Goal: Task Accomplishment & Management: Manage account settings

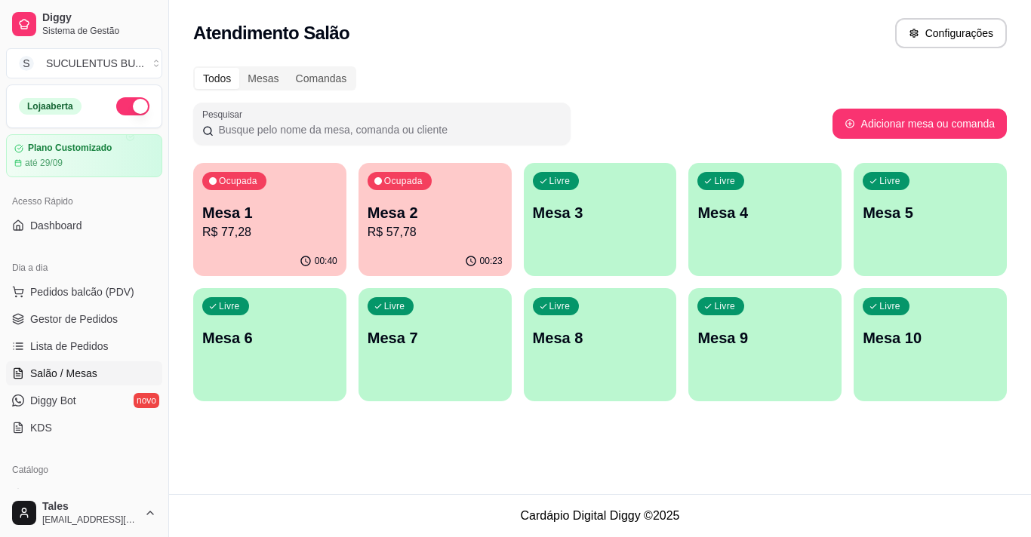
click at [312, 231] on p "R$ 77,28" at bounding box center [269, 232] width 135 height 18
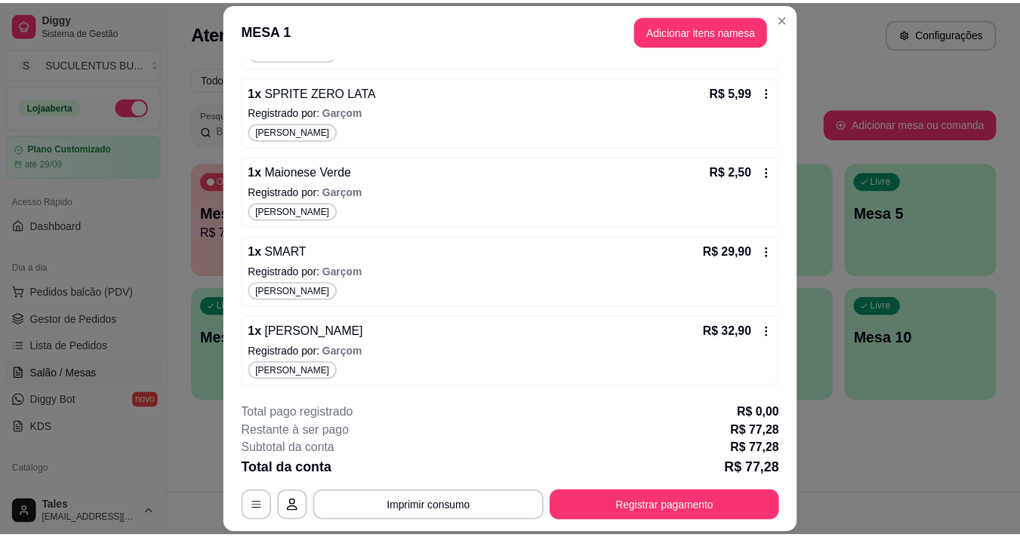
scroll to position [190, 0]
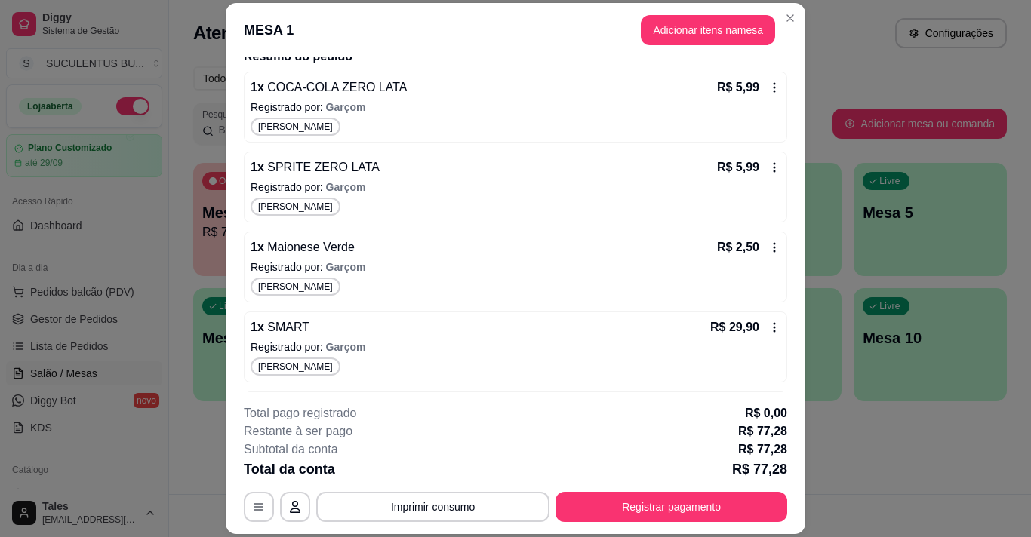
click at [768, 250] on icon at bounding box center [774, 248] width 12 height 12
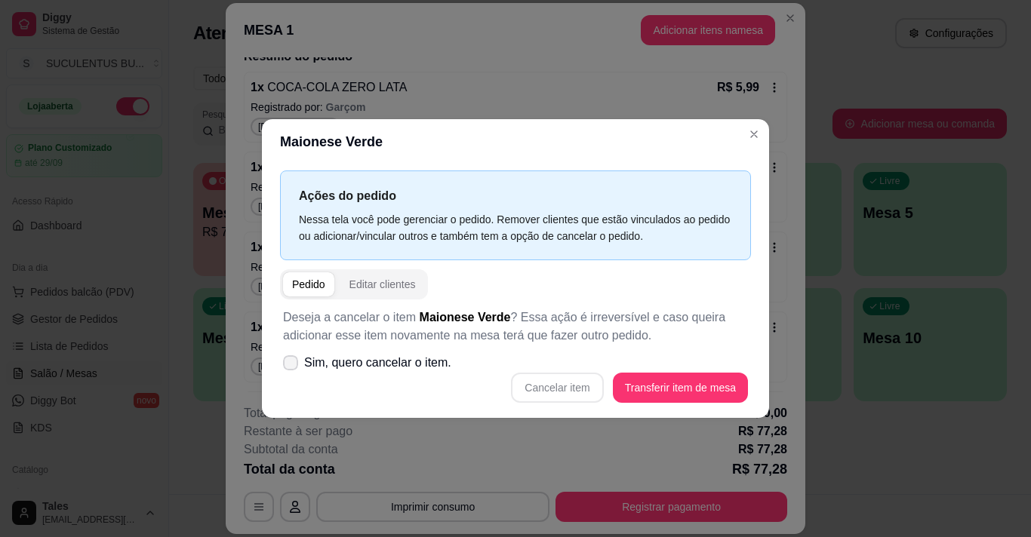
click at [437, 368] on span "Sim, quero cancelar o item." at bounding box center [377, 363] width 147 height 18
click at [292, 368] on input "Sim, quero cancelar o item." at bounding box center [287, 371] width 10 height 10
checkbox input "true"
click at [581, 388] on button "Cancelar item" at bounding box center [557, 388] width 92 height 30
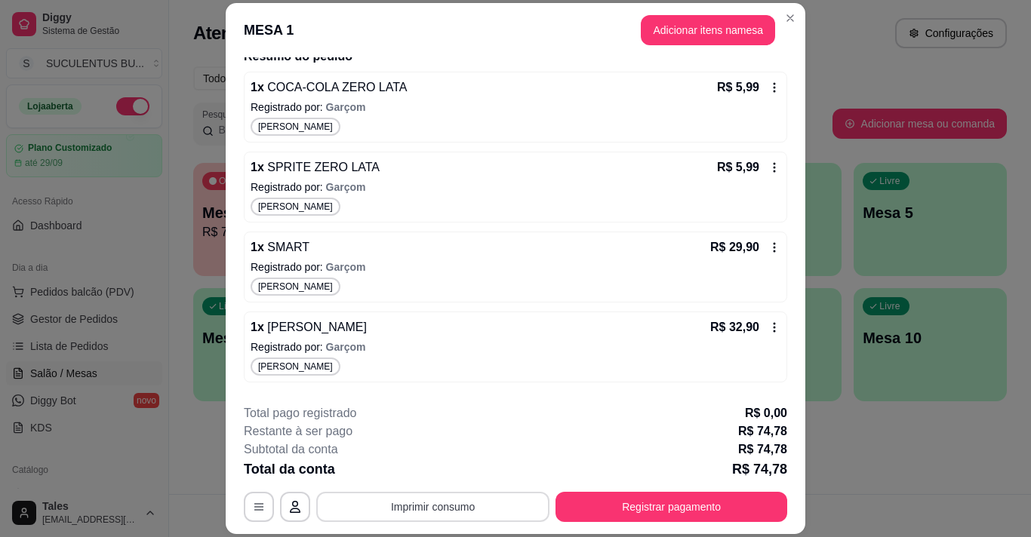
click at [469, 506] on button "Imprimir consumo" at bounding box center [432, 507] width 233 height 30
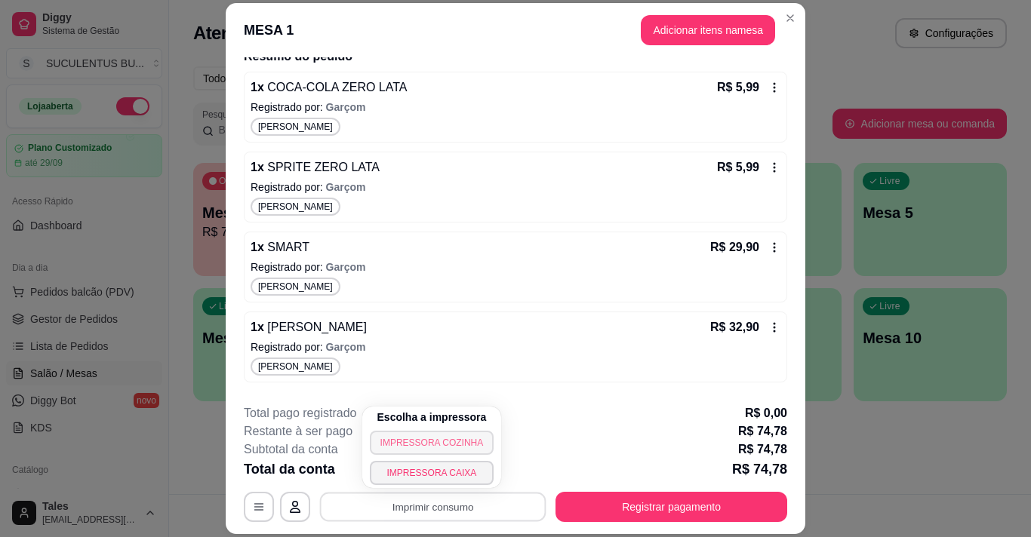
click at [457, 448] on button "IMPRESSORA COZINHA" at bounding box center [432, 443] width 125 height 24
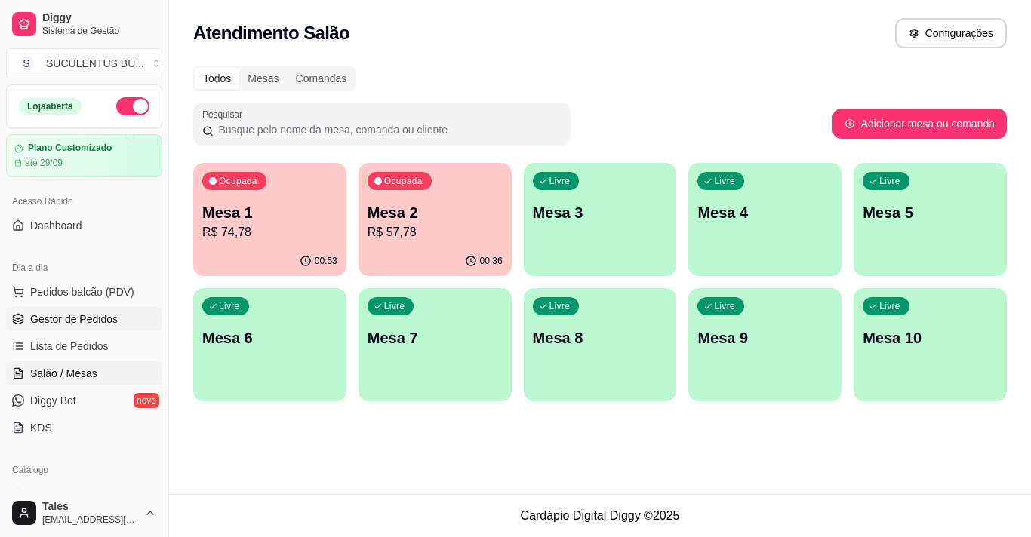
click at [91, 325] on span "Gestor de Pedidos" at bounding box center [74, 319] width 88 height 15
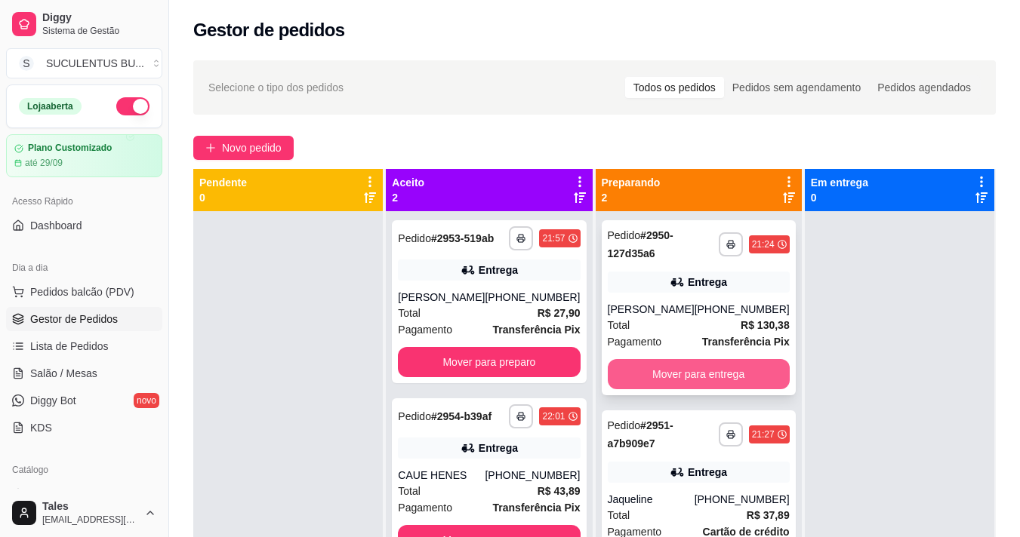
click at [644, 365] on button "Mover para entrega" at bounding box center [699, 374] width 182 height 30
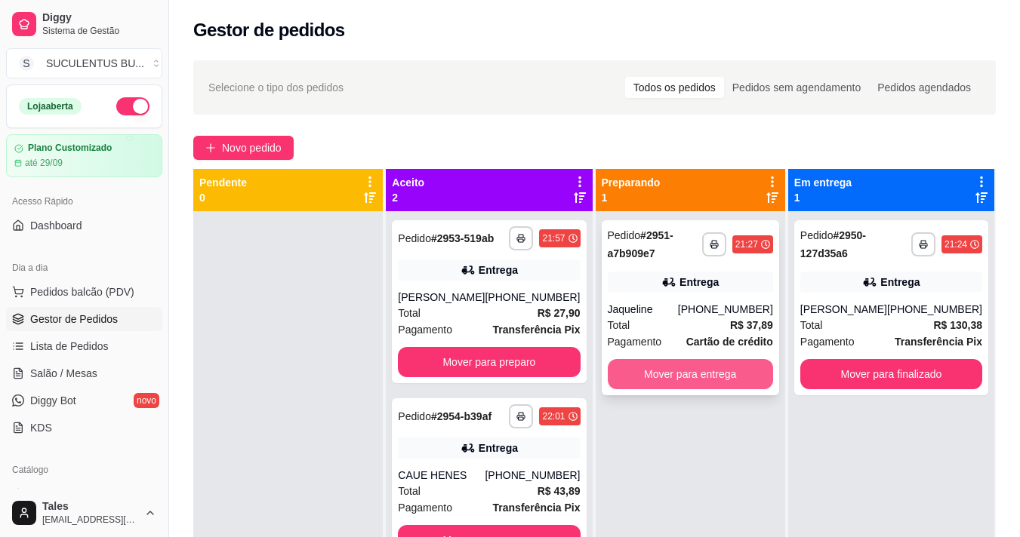
click at [648, 371] on button "Mover para entrega" at bounding box center [690, 374] width 165 height 30
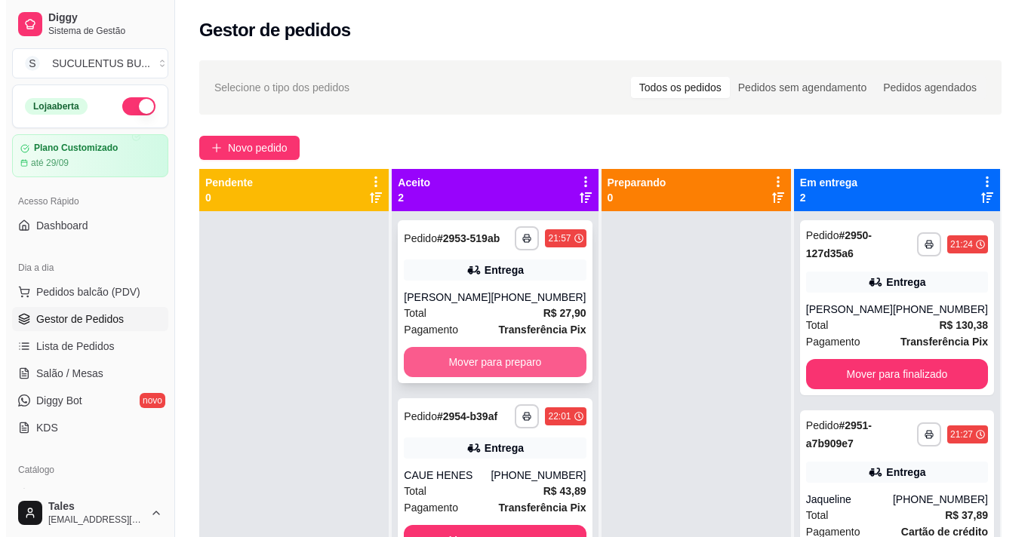
scroll to position [42, 0]
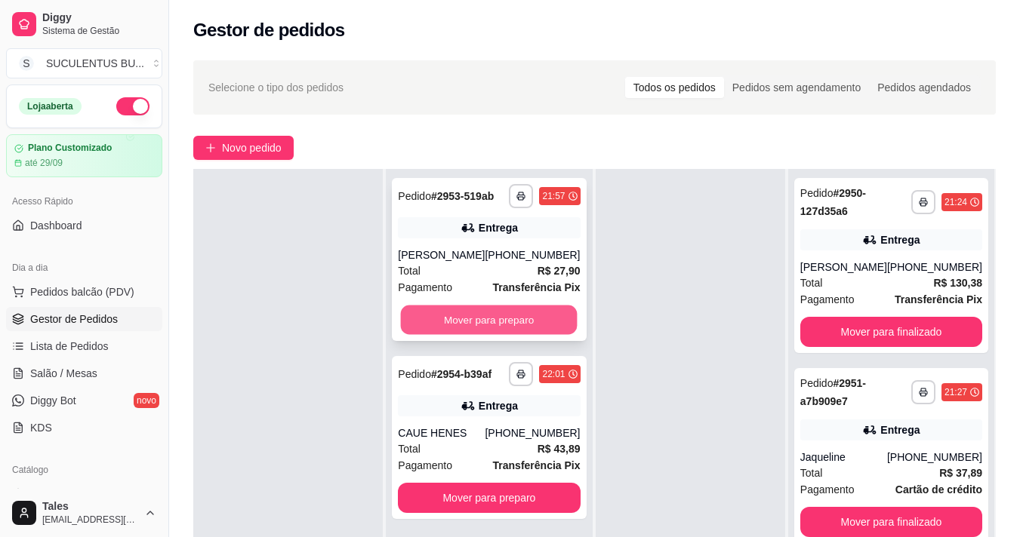
click at [475, 328] on button "Mover para preparo" at bounding box center [489, 320] width 177 height 29
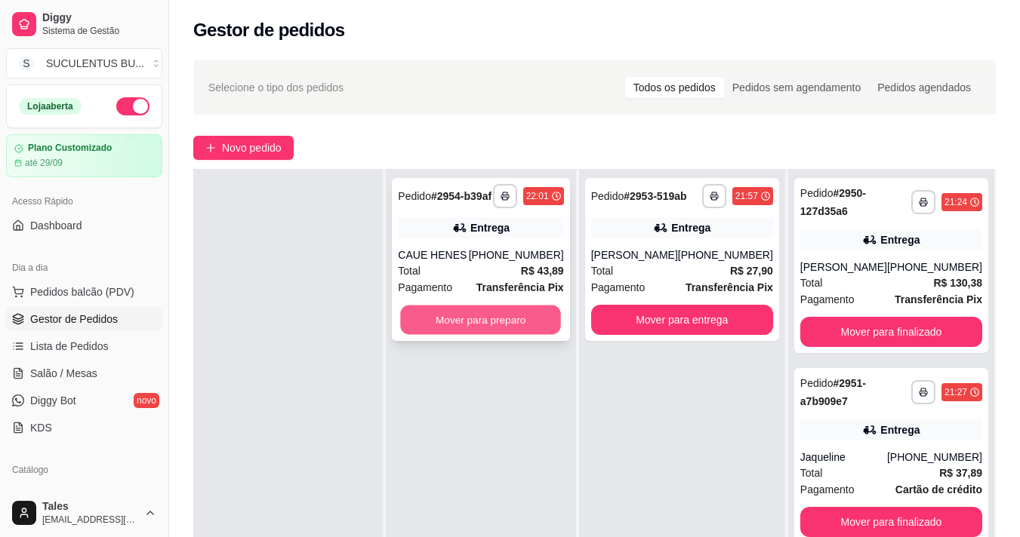
click at [476, 324] on button "Mover para preparo" at bounding box center [481, 320] width 161 height 29
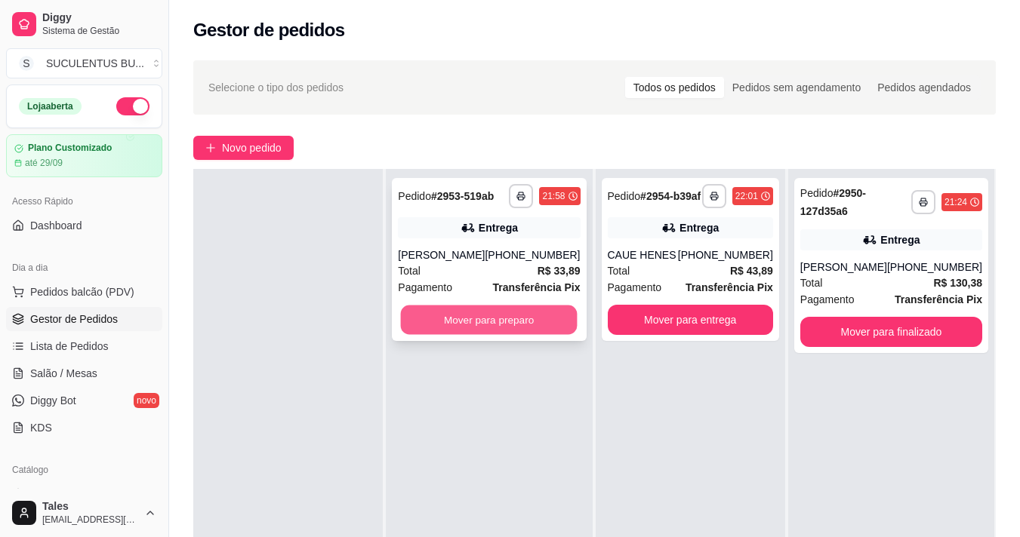
click at [524, 321] on button "Mover para preparo" at bounding box center [489, 320] width 177 height 29
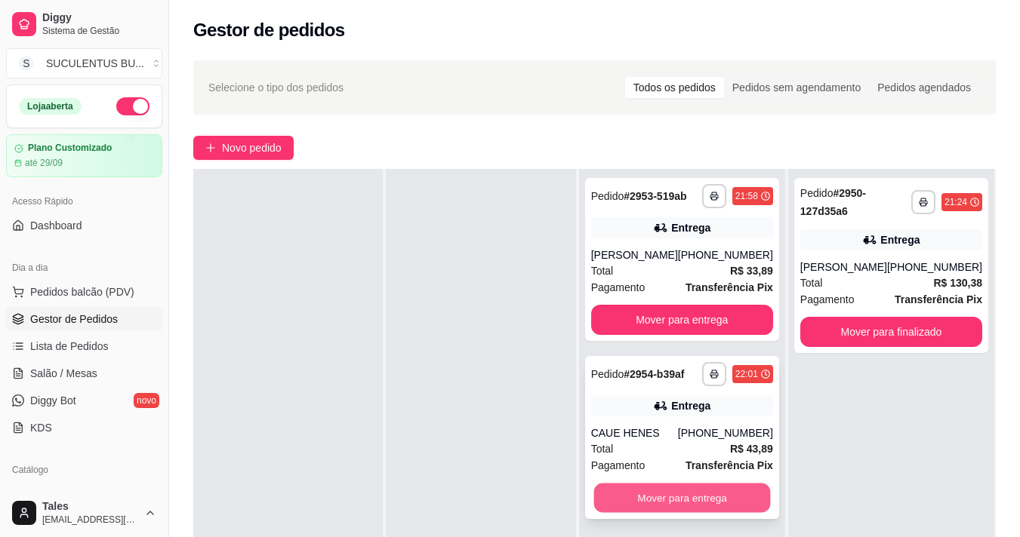
click at [707, 498] on button "Mover para entrega" at bounding box center [681, 498] width 177 height 29
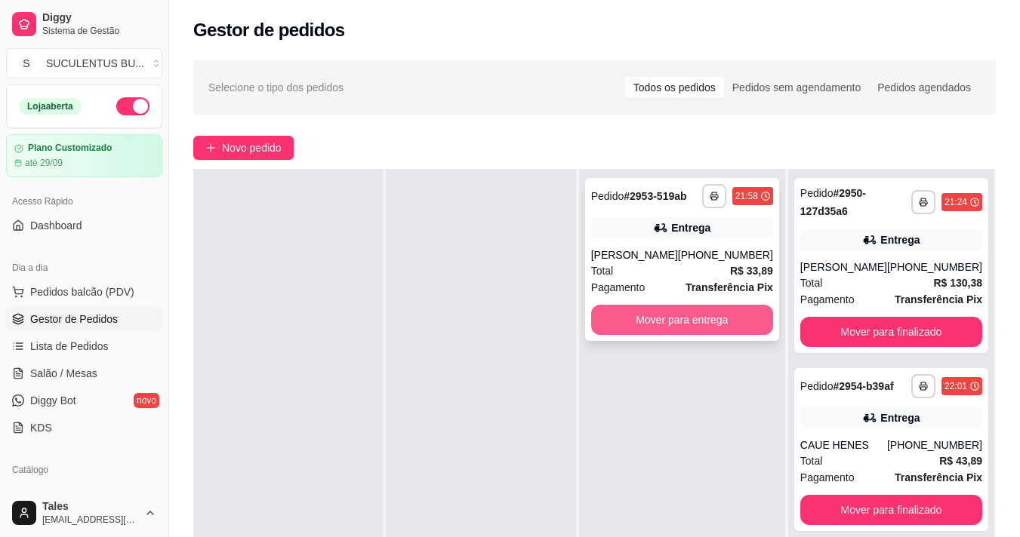
click at [685, 319] on button "Mover para entrega" at bounding box center [682, 320] width 182 height 30
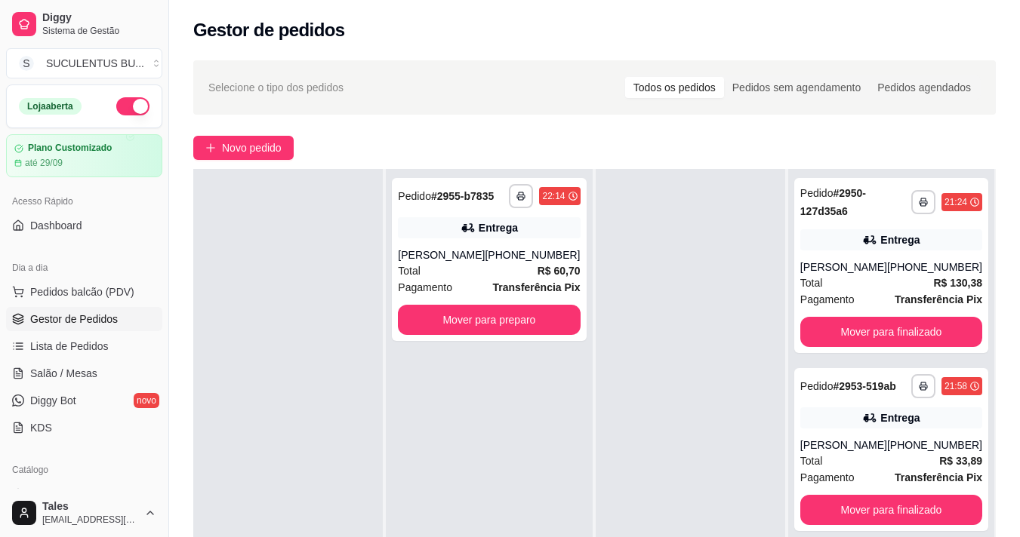
click at [697, 376] on div at bounding box center [690, 437] width 189 height 537
click at [894, 469] on div "Total R$ 33,89" at bounding box center [891, 461] width 182 height 17
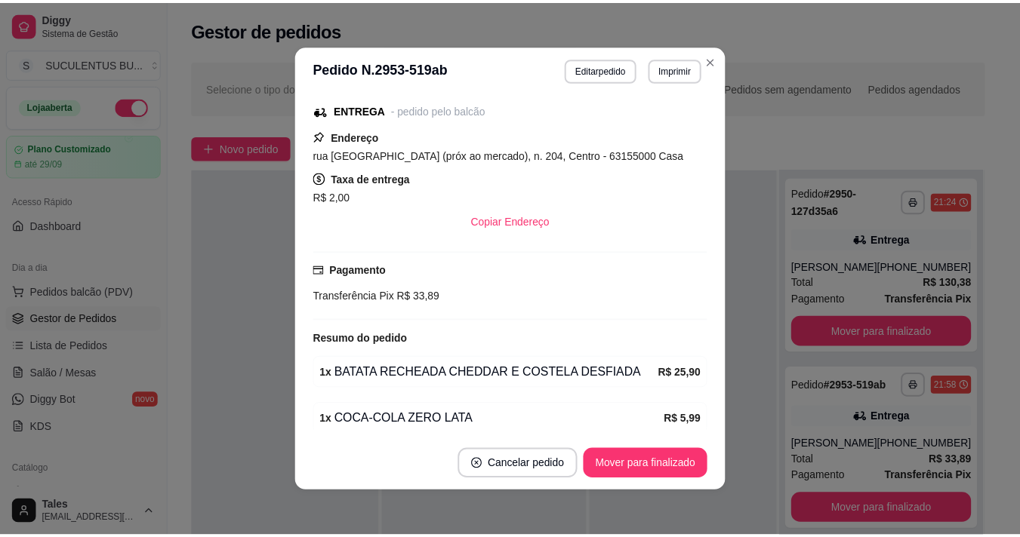
scroll to position [289, 0]
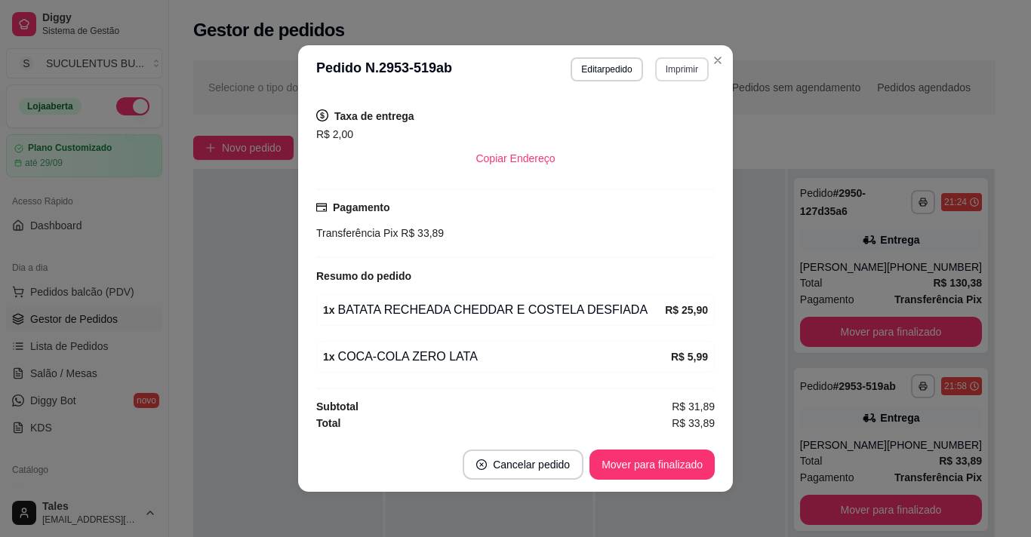
click at [695, 72] on button "Imprimir" at bounding box center [682, 69] width 54 height 24
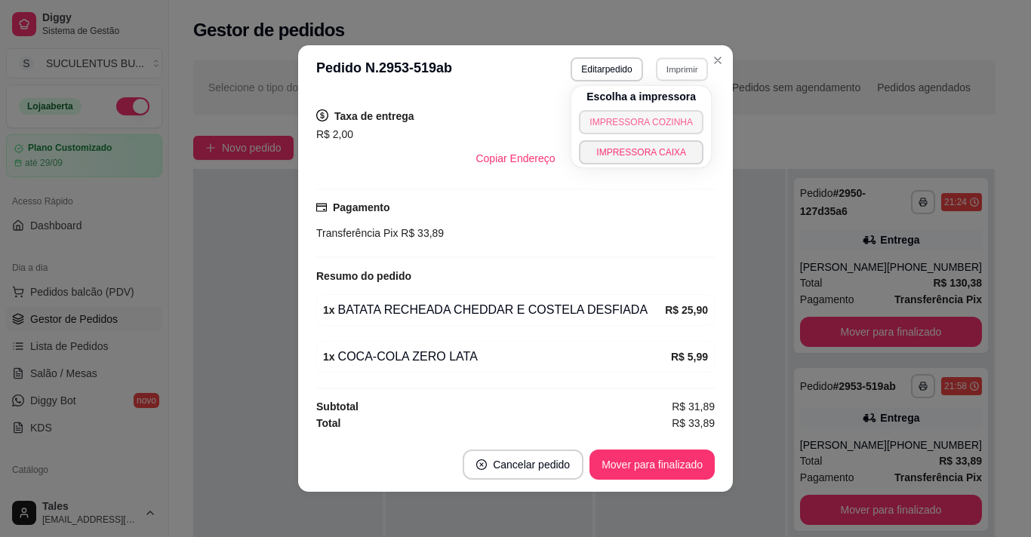
click at [666, 128] on button "IMPRESSORA COZINHA" at bounding box center [641, 122] width 125 height 24
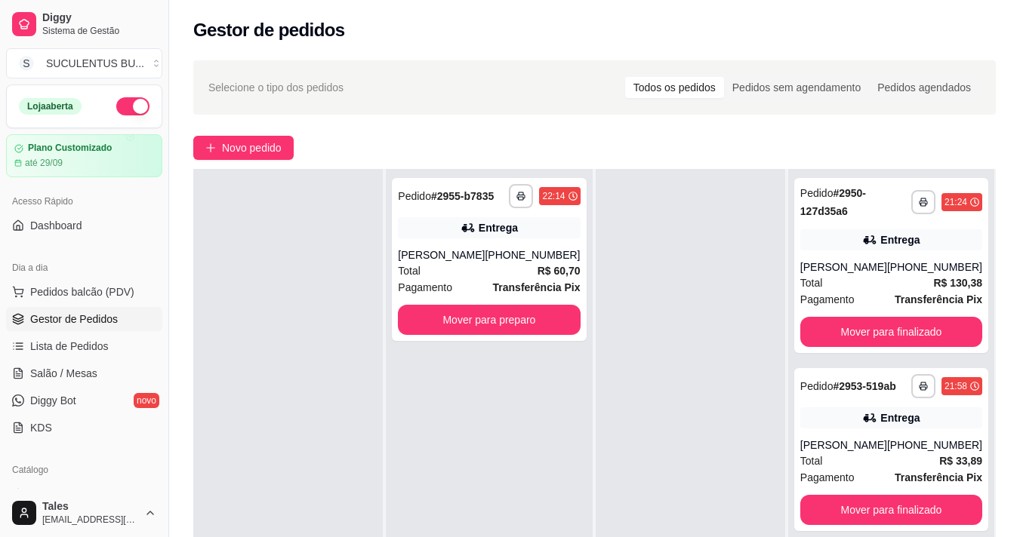
click at [666, 253] on div at bounding box center [690, 437] width 189 height 537
drag, startPoint x: 613, startPoint y: 430, endPoint x: 611, endPoint y: 420, distance: 10.7
click at [614, 431] on div at bounding box center [690, 437] width 189 height 537
click at [638, 248] on div at bounding box center [690, 437] width 189 height 537
click at [638, 215] on div at bounding box center [690, 437] width 189 height 537
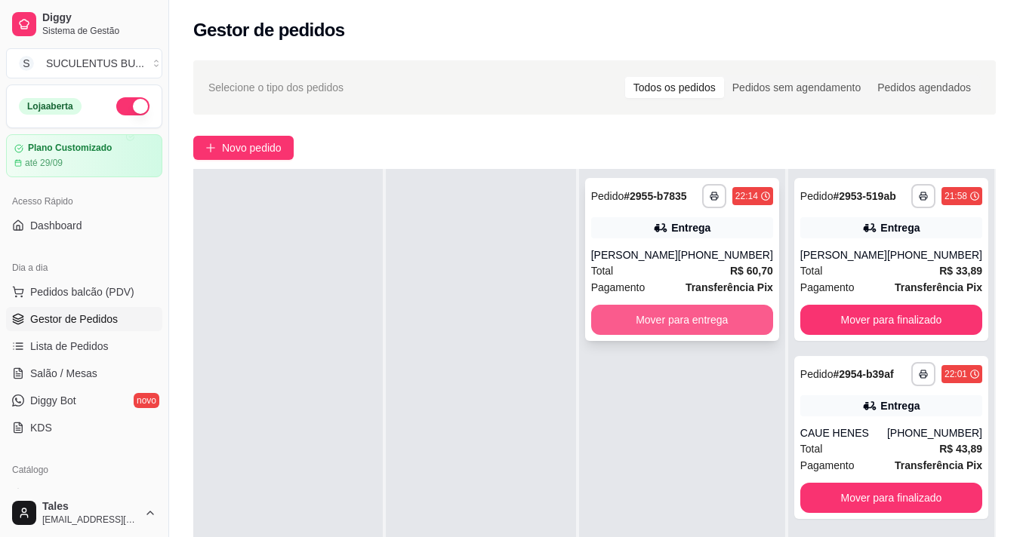
click at [633, 328] on button "Mover para entrega" at bounding box center [682, 320] width 182 height 30
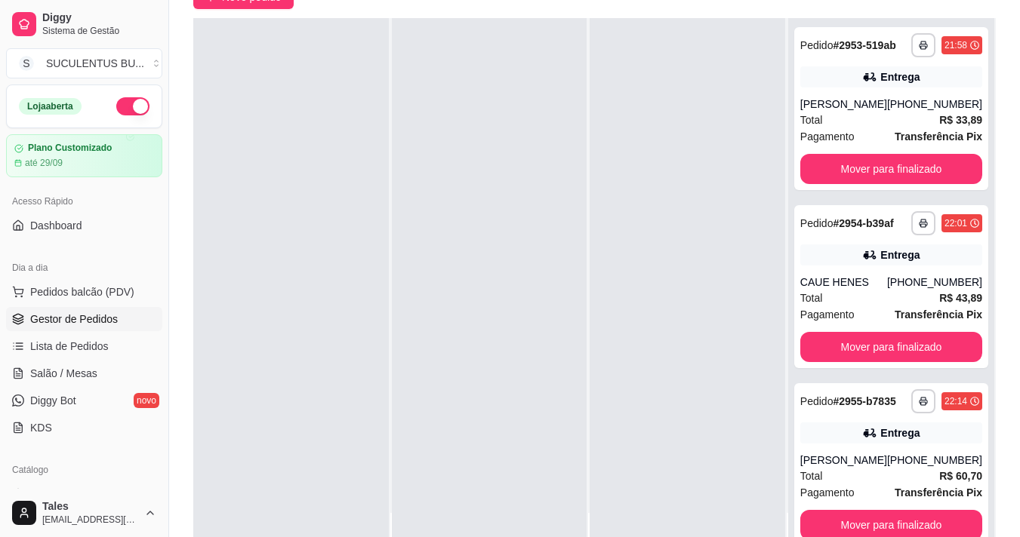
scroll to position [226, 0]
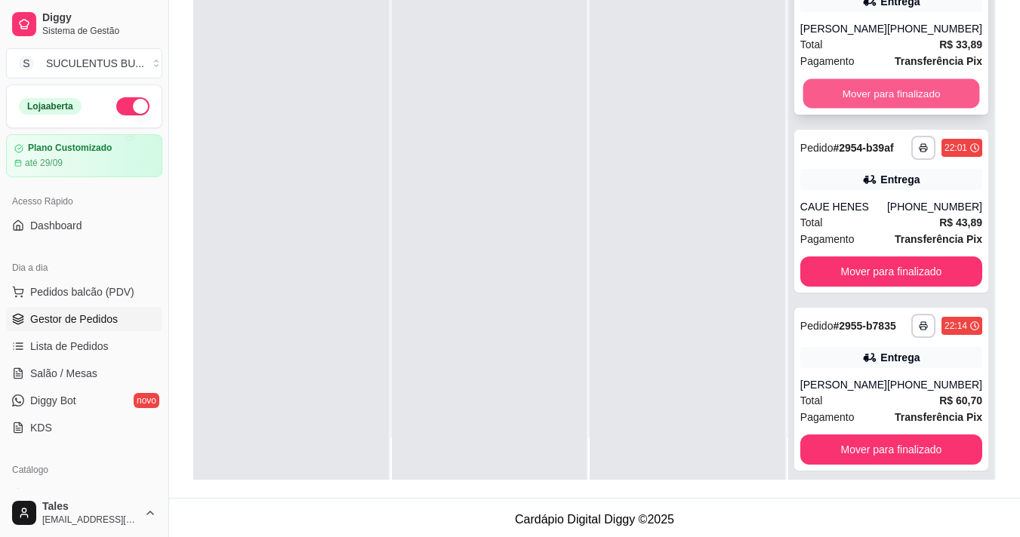
click at [921, 100] on button "Mover para finalizado" at bounding box center [890, 93] width 177 height 29
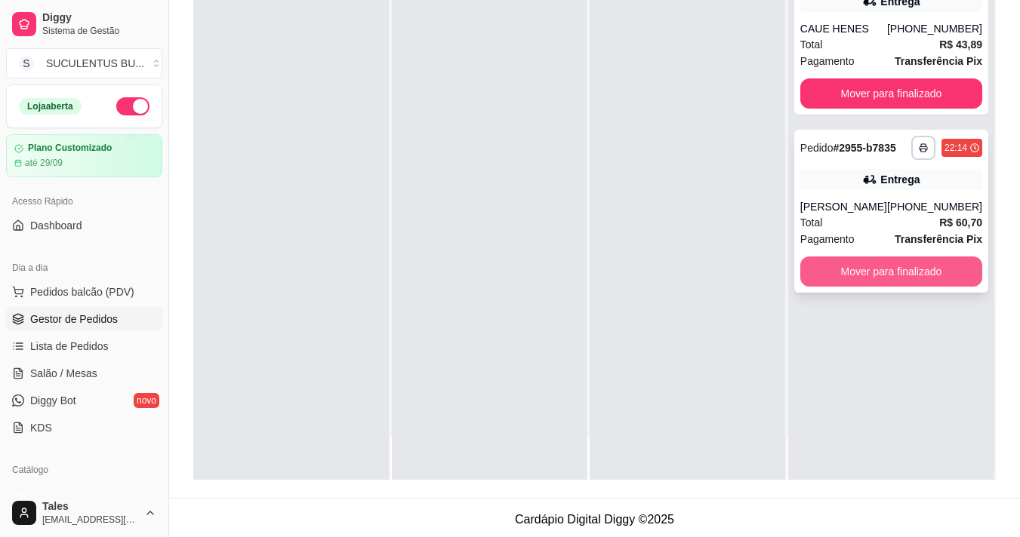
click at [880, 275] on button "Mover para finalizado" at bounding box center [891, 272] width 182 height 30
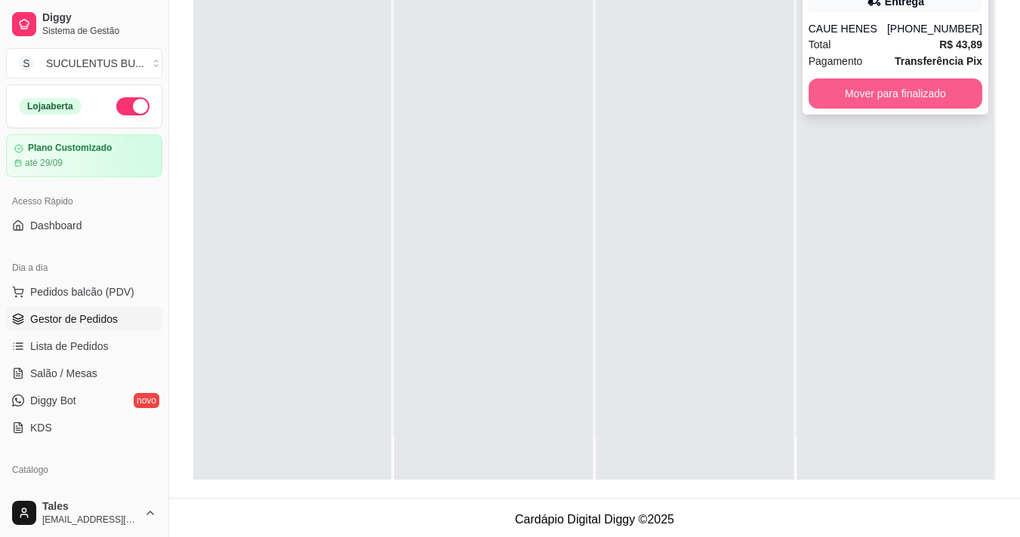
click at [903, 105] on button "Mover para finalizado" at bounding box center [895, 93] width 174 height 30
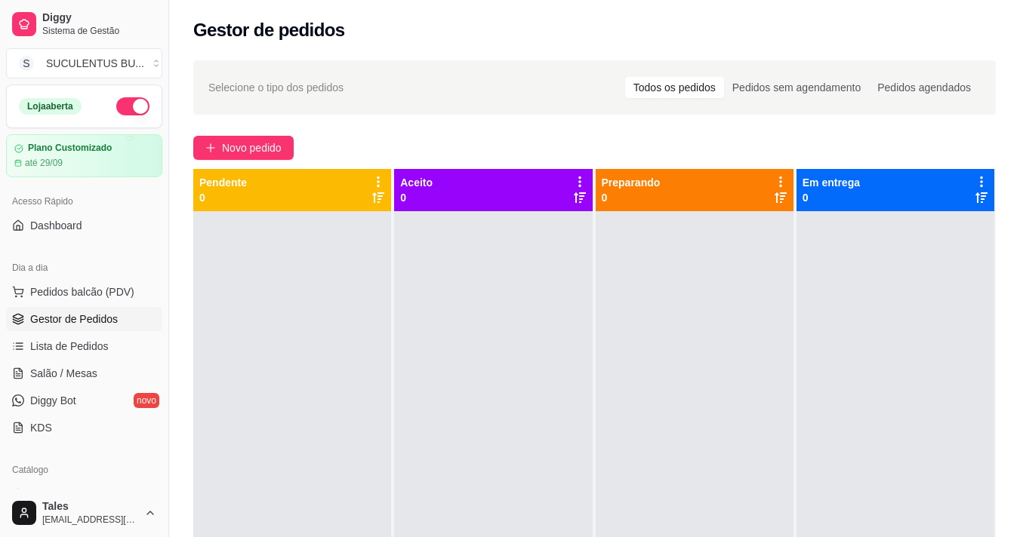
scroll to position [302, 0]
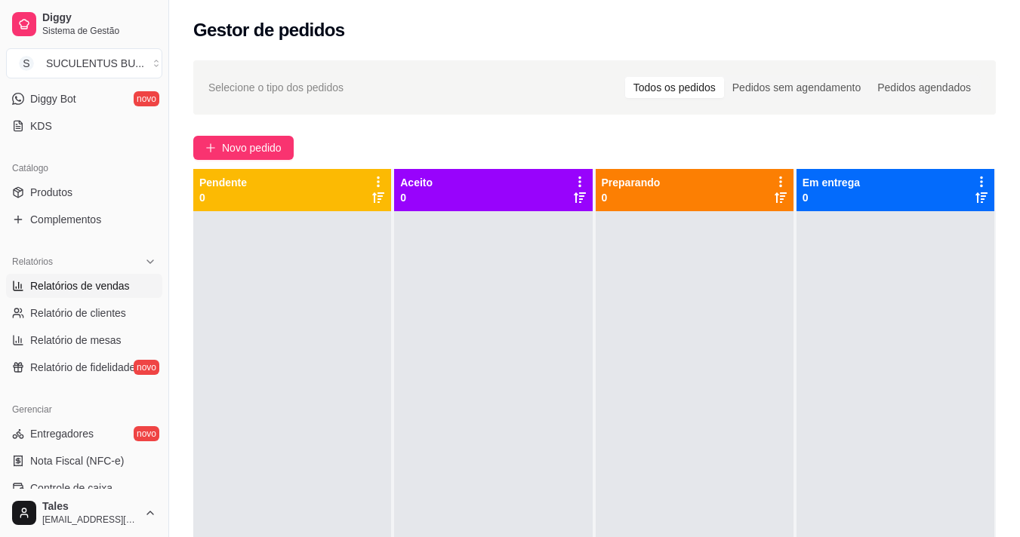
click at [104, 290] on span "Relatórios de vendas" at bounding box center [80, 286] width 100 height 15
click at [72, 285] on span "Relatórios de vendas" at bounding box center [80, 286] width 100 height 15
select select "ALL"
select select "0"
